Goal: Task Accomplishment & Management: Manage account settings

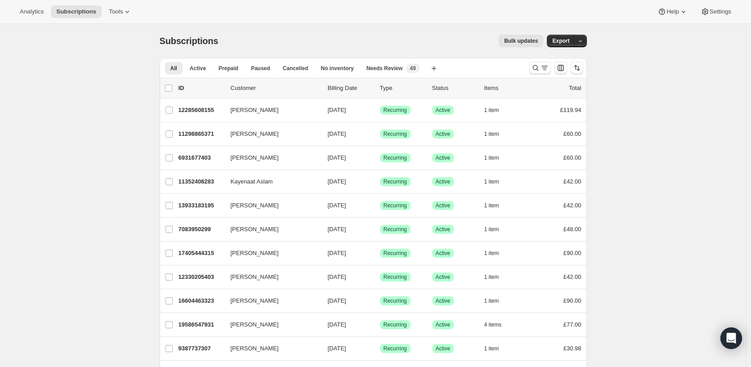
click at [540, 68] on icon "Search and filter results" at bounding box center [535, 67] width 9 height 9
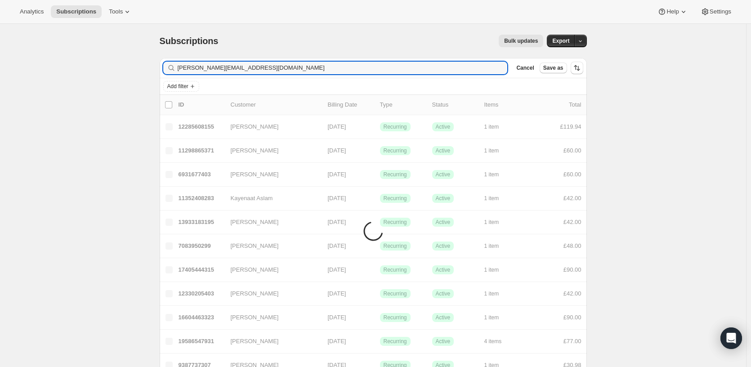
type input "[PERSON_NAME][EMAIL_ADDRESS][DOMAIN_NAME]"
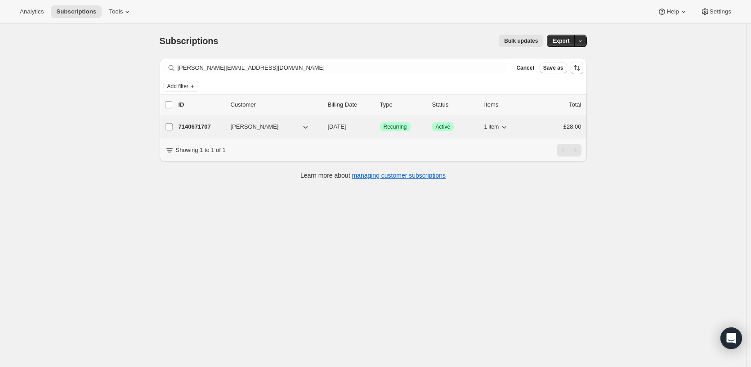
click at [196, 123] on p "7140671707" at bounding box center [201, 126] width 45 height 9
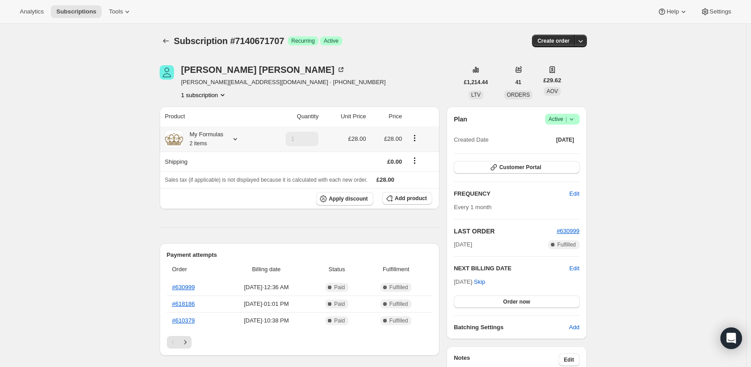
click at [238, 140] on icon at bounding box center [235, 139] width 9 height 9
click at [235, 192] on button "Edit box" at bounding box center [204, 194] width 81 height 13
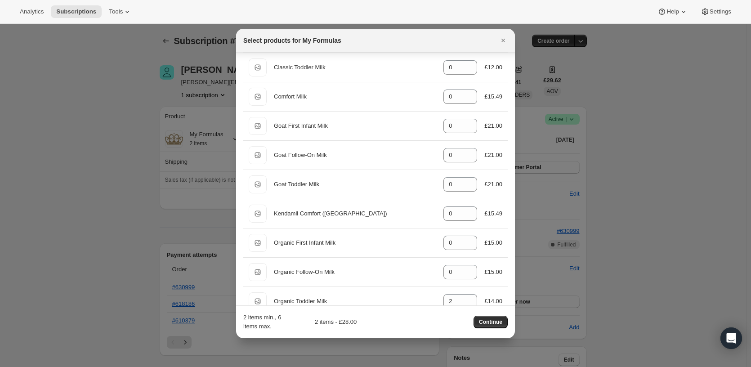
scroll to position [231, 0]
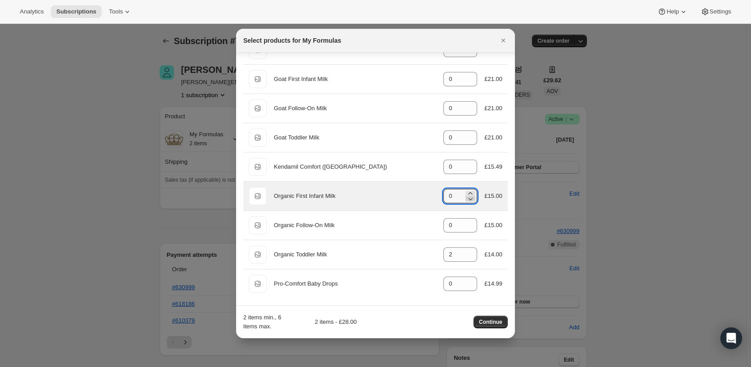
click at [466, 194] on icon ":re8:" at bounding box center [470, 198] width 9 height 9
click at [466, 193] on div ":re8:" at bounding box center [471, 196] width 10 height 11
click at [466, 193] on icon ":re8:" at bounding box center [470, 193] width 9 height 9
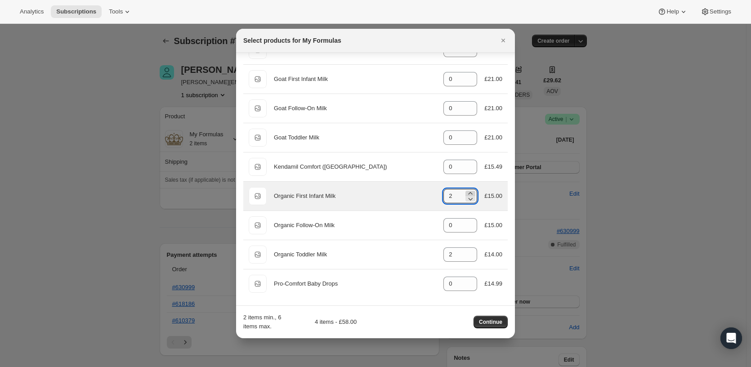
click at [466, 193] on icon ":re8:" at bounding box center [470, 193] width 9 height 9
click at [467, 202] on icon ":re8:" at bounding box center [470, 198] width 9 height 9
click at [469, 192] on icon ":re8:" at bounding box center [470, 193] width 9 height 9
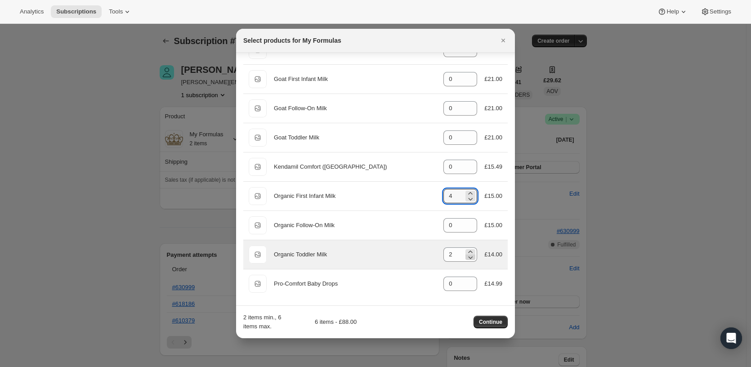
type input "4"
click at [469, 258] on icon ":re8:" at bounding box center [471, 257] width 4 height 3
type input "0"
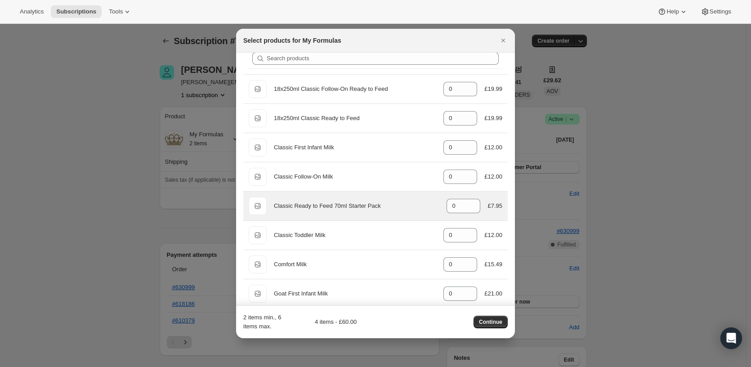
scroll to position [0, 0]
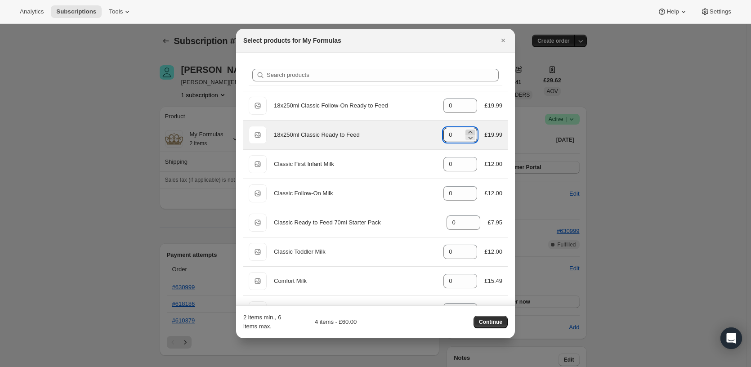
click at [469, 132] on icon ":re8:" at bounding box center [471, 132] width 4 height 2
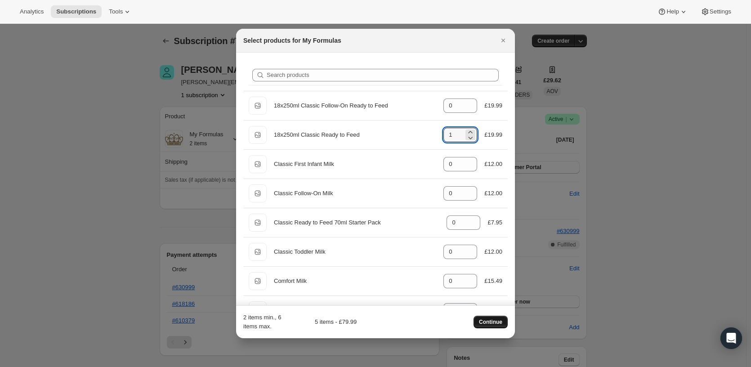
type input "1"
click at [493, 324] on span "Continue" at bounding box center [490, 322] width 23 height 7
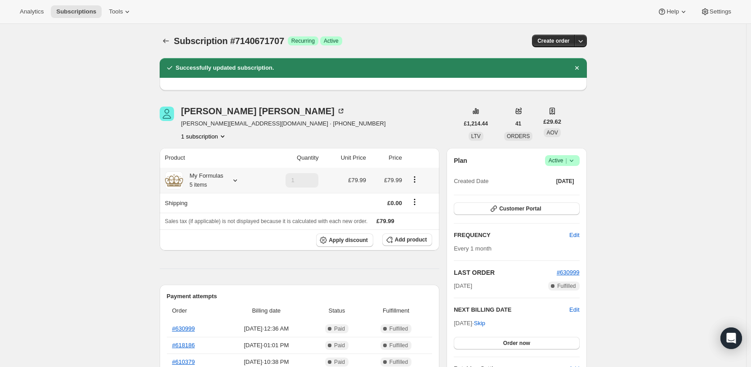
click at [232, 182] on icon at bounding box center [235, 180] width 9 height 9
